Goal: Communication & Community: Answer question/provide support

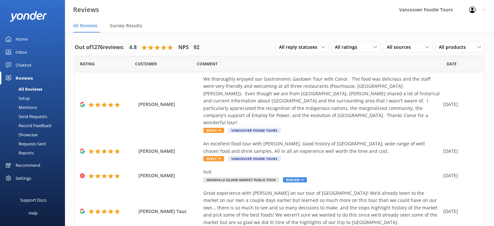
drag, startPoint x: 488, startPoint y: 122, endPoint x: 488, endPoint y: 154, distance: 32.5
click at [487, 154] on div "Out of 1276 reviews: 4.8 NPS 92 All reply statuses All reply statuses Needs a r…" at bounding box center [279, 225] width 429 height 387
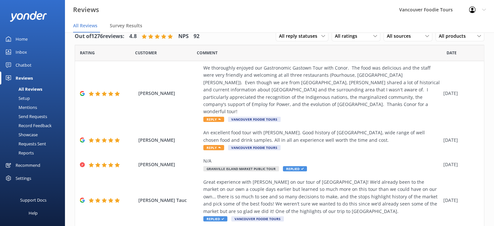
scroll to position [5, 0]
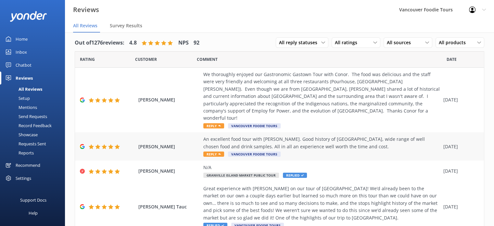
click at [352, 135] on div "An excellent food tour with [PERSON_NAME]. Good history of [GEOGRAPHIC_DATA], w…" at bounding box center [321, 142] width 237 height 15
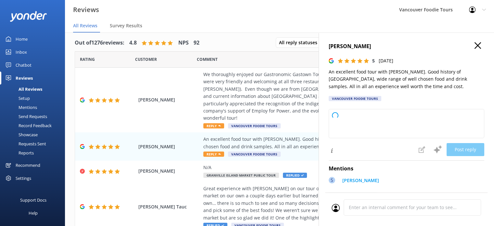
type textarea "Thank you so much for your wonderful review! We're delighted to hear you enjoye…"
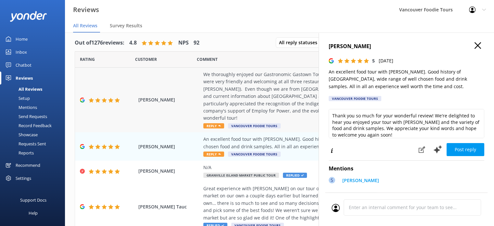
click at [263, 78] on div "We thoroughly enjoyed our Gastronomic Gastown Tour with Conor. The food was del…" at bounding box center [321, 96] width 237 height 51
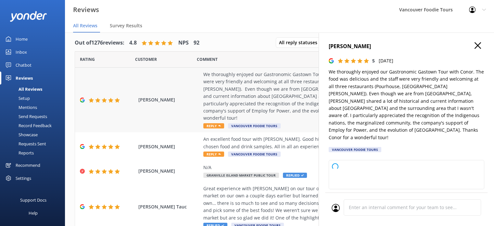
type textarea "Thank you so much for your wonderful review! We're thrilled you enjoyed the Gas…"
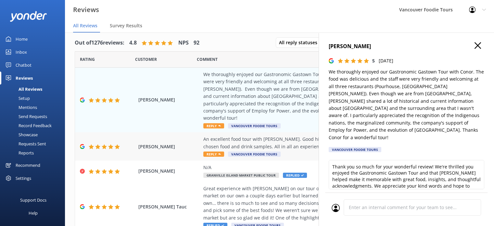
click at [277, 141] on div "An excellent food tour with [PERSON_NAME]. Good history of [GEOGRAPHIC_DATA], w…" at bounding box center [321, 142] width 237 height 15
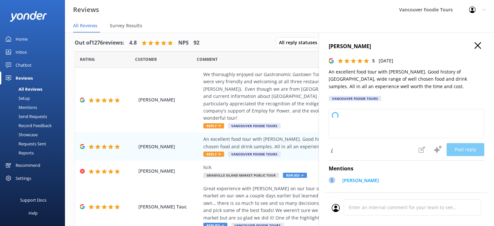
type textarea "Thank you so much for your wonderful review! We're delighted to hear you enjoye…"
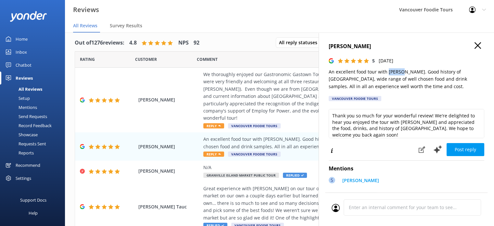
drag, startPoint x: 386, startPoint y: 73, endPoint x: 401, endPoint y: 72, distance: 15.3
click at [401, 72] on p "An excellent food tour with [PERSON_NAME]. Good history of [GEOGRAPHIC_DATA], w…" at bounding box center [405, 79] width 155 height 22
click at [248, 85] on div "We thoroughly enjoyed our Gastronomic Gastown Tour with Conor. The food was del…" at bounding box center [321, 96] width 237 height 51
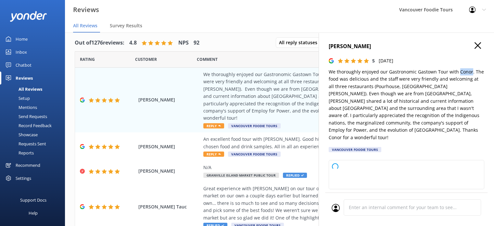
drag, startPoint x: 457, startPoint y: 72, endPoint x: 469, endPoint y: 72, distance: 12.3
click at [469, 72] on p "We thoroughly enjoyed our Gastronomic Gastown Tour with Conor. The food was del…" at bounding box center [405, 104] width 155 height 73
type textarea "Thank you so much for your wonderful review! We're delighted to hear you enjoye…"
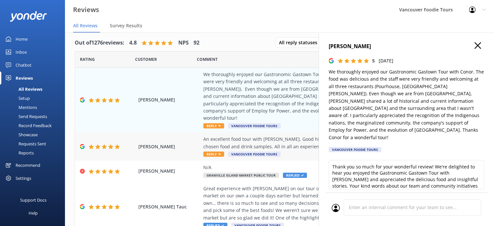
click at [291, 135] on div "An excellent food tour with [PERSON_NAME]. Good history of [GEOGRAPHIC_DATA], w…" at bounding box center [321, 142] width 237 height 15
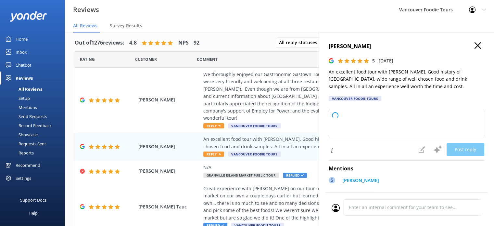
type textarea "Thank you so much for your wonderful feedback! We're delighted to hear you enjo…"
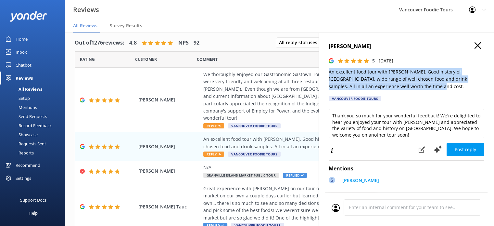
drag, startPoint x: 330, startPoint y: 72, endPoint x: 436, endPoint y: 86, distance: 107.4
click at [436, 86] on p "An excellent food tour with [PERSON_NAME]. Good history of [GEOGRAPHIC_DATA], w…" at bounding box center [405, 79] width 155 height 22
copy p "An excellent food tour with [PERSON_NAME]. Good history of [GEOGRAPHIC_DATA], w…"
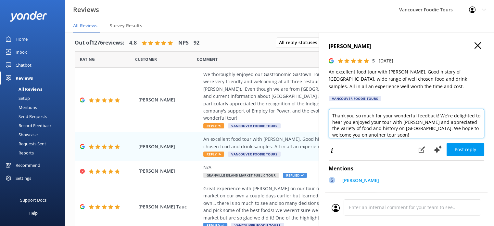
click at [379, 130] on textarea "Thank you so much for your wonderful feedback! We're delighted to hear you enjo…" at bounding box center [405, 123] width 155 height 29
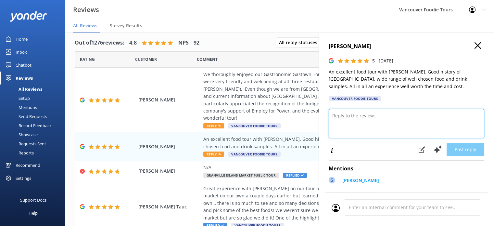
paste textarea "Hi Gren, Thank you so much for your lovely review! We’re delighted you enjoyed …"
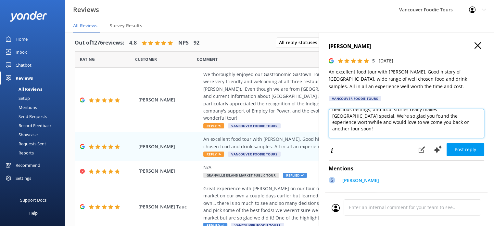
scroll to position [3, 0]
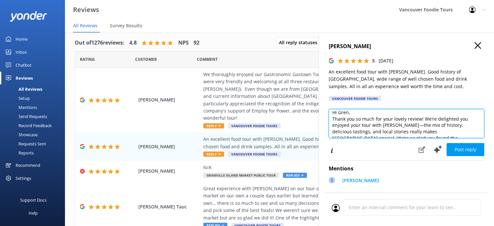
click at [375, 114] on textarea "Hi Gren, Thank you so much for your lovely review! We’re delighted you enjoyed …" at bounding box center [405, 123] width 155 height 29
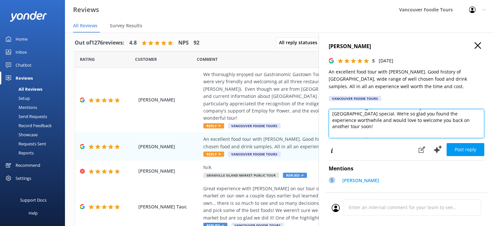
scroll to position [35, 0]
type textarea "Hi Gren, Thank you so much for your lovely review! We’re delighted you enjoyed …"
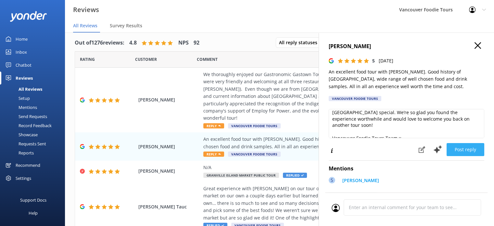
click at [469, 151] on button "Post reply" at bounding box center [465, 149] width 38 height 13
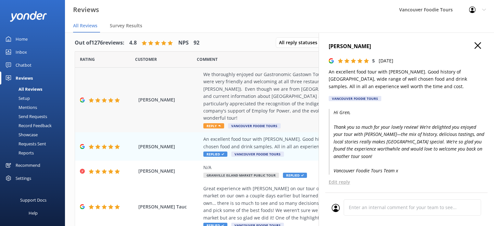
click at [294, 85] on div "We thoroughly enjoyed our Gastronomic Gastown Tour with Conor. The food was del…" at bounding box center [321, 96] width 237 height 51
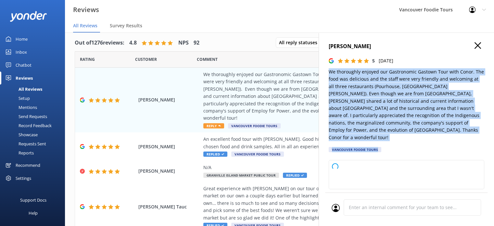
type textarea "Thank you so much for your wonderful review! We're delighted to hear you enjoye…"
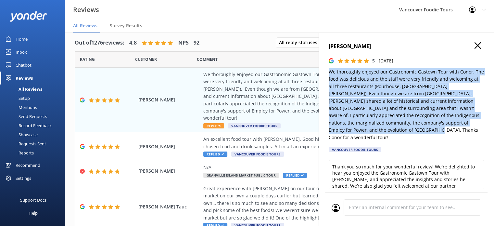
drag, startPoint x: 328, startPoint y: 72, endPoint x: 422, endPoint y: 132, distance: 111.5
click at [422, 132] on div "[PERSON_NAME] 5 [DATE] We thoroughly enjoyed our Gastronomic Gastown Tour with …" at bounding box center [405, 145] width 175 height 226
copy p "We thoroughly enjoyed our Gastronomic Gastown Tour with Conor. The food was del…"
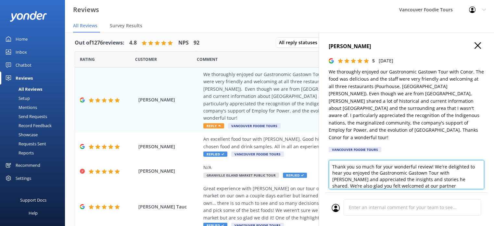
click at [353, 174] on textarea "Thank you so much for your wonderful review! We're delighted to hear you enjoye…" at bounding box center [405, 174] width 155 height 29
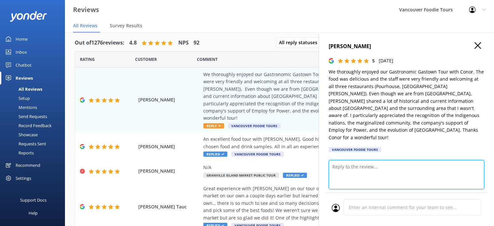
paste textarea "Hi [PERSON_NAME], Thank you so much for your thoughtful review! We’re thrilled …"
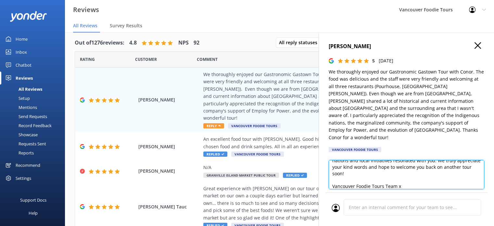
scroll to position [3, 0]
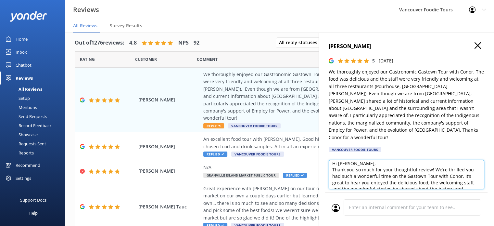
click at [366, 160] on textarea "Hi [PERSON_NAME], Thank you so much for your thoughtful review! We’re thrilled …" at bounding box center [405, 174] width 155 height 29
click at [404, 163] on textarea "Hi [PERSON_NAME], Thank you so much for your thoughtful review! We’re thrilled …" at bounding box center [405, 174] width 155 height 29
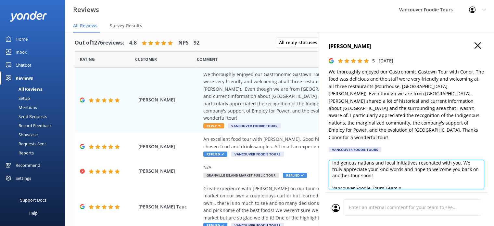
scroll to position [54, 0]
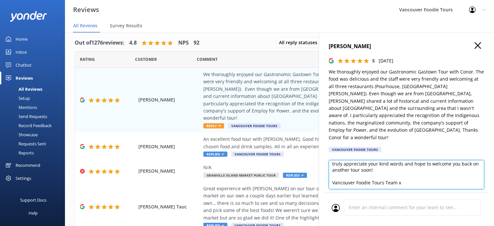
type textarea "Hi [PERSON_NAME], Thank you so much for your thoughtful review! We’re thrilled …"
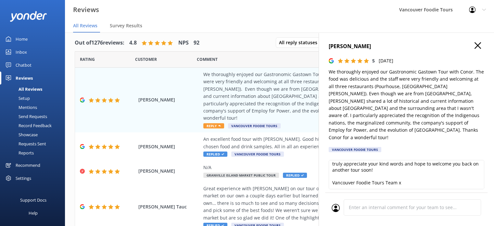
click at [471, 194] on button "Post reply" at bounding box center [465, 200] width 38 height 13
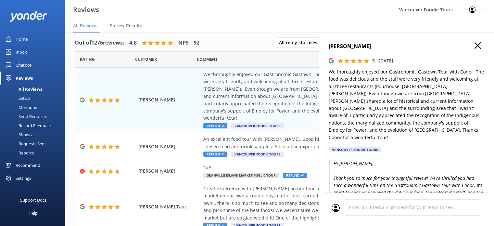
click at [474, 48] on icon "button" at bounding box center [477, 45] width 6 height 6
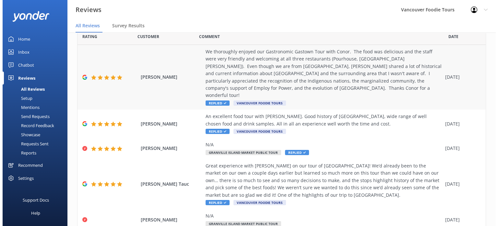
scroll to position [17, 0]
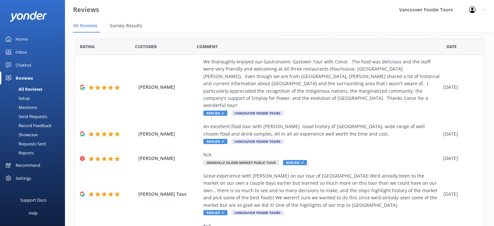
click at [30, 49] on link "Inbox" at bounding box center [32, 51] width 65 height 13
